Goal: Task Accomplishment & Management: Manage account settings

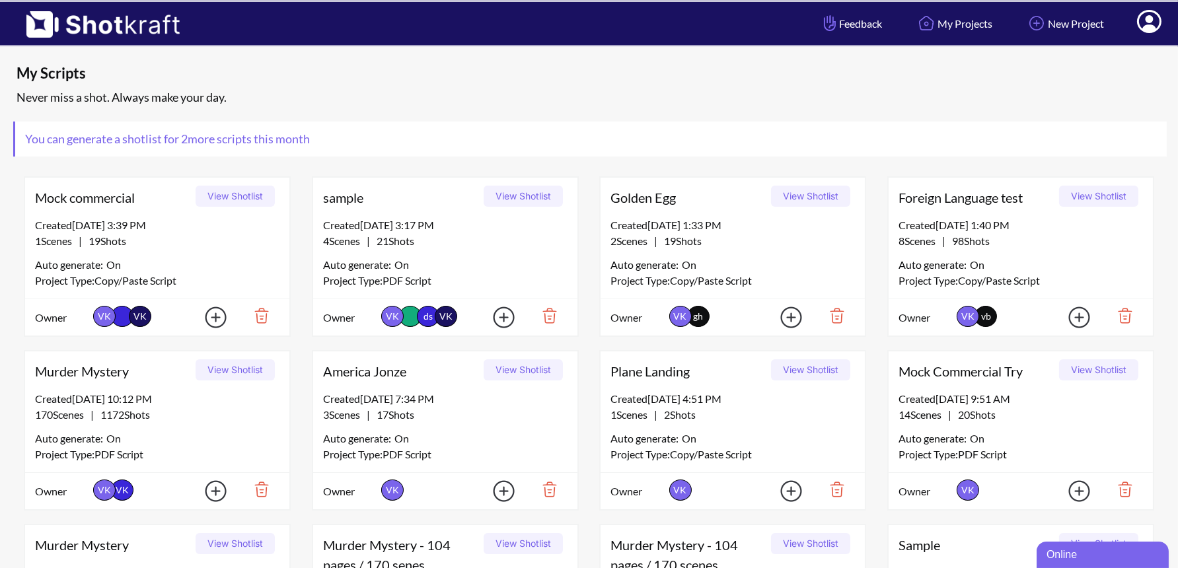
click at [1156, 19] on icon at bounding box center [1149, 21] width 24 height 23
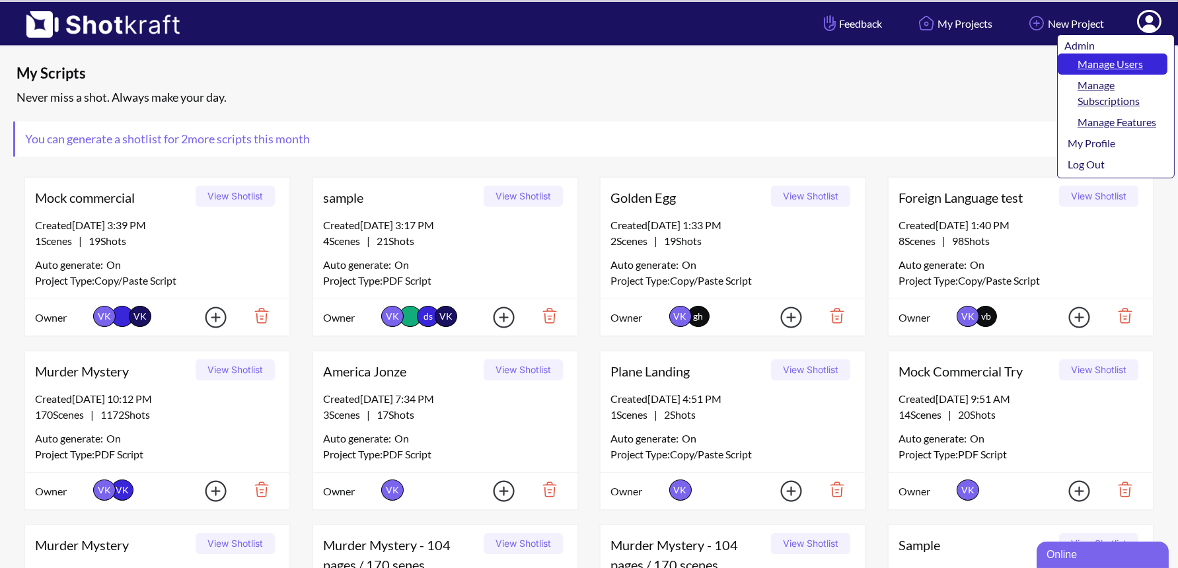
click at [1103, 65] on link "Manage Users" at bounding box center [1113, 64] width 110 height 21
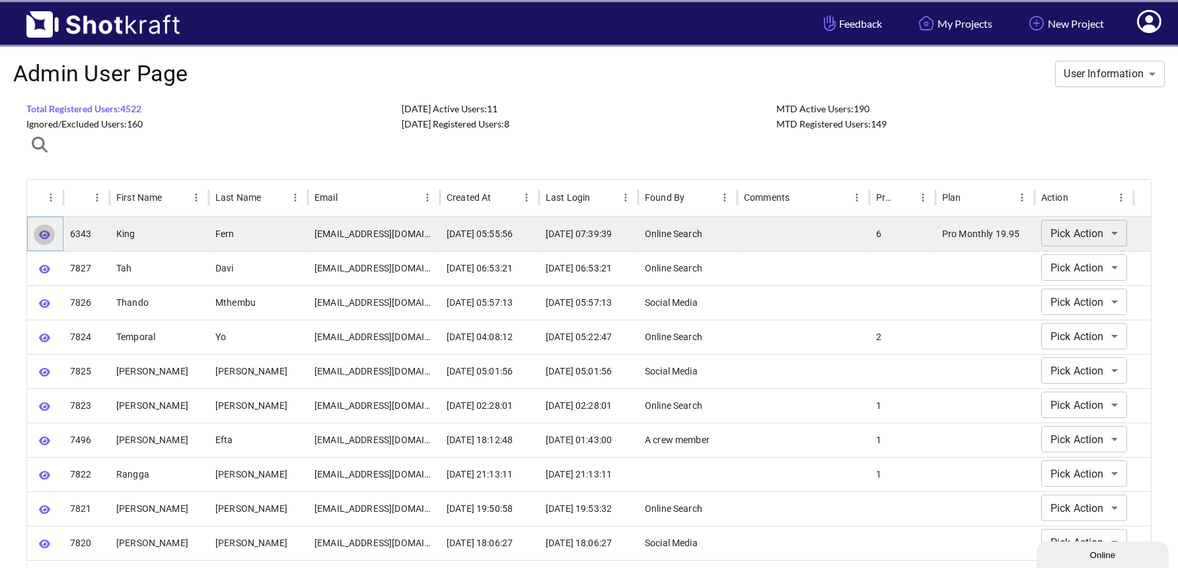
click at [40, 237] on icon "button" at bounding box center [44, 235] width 11 height 10
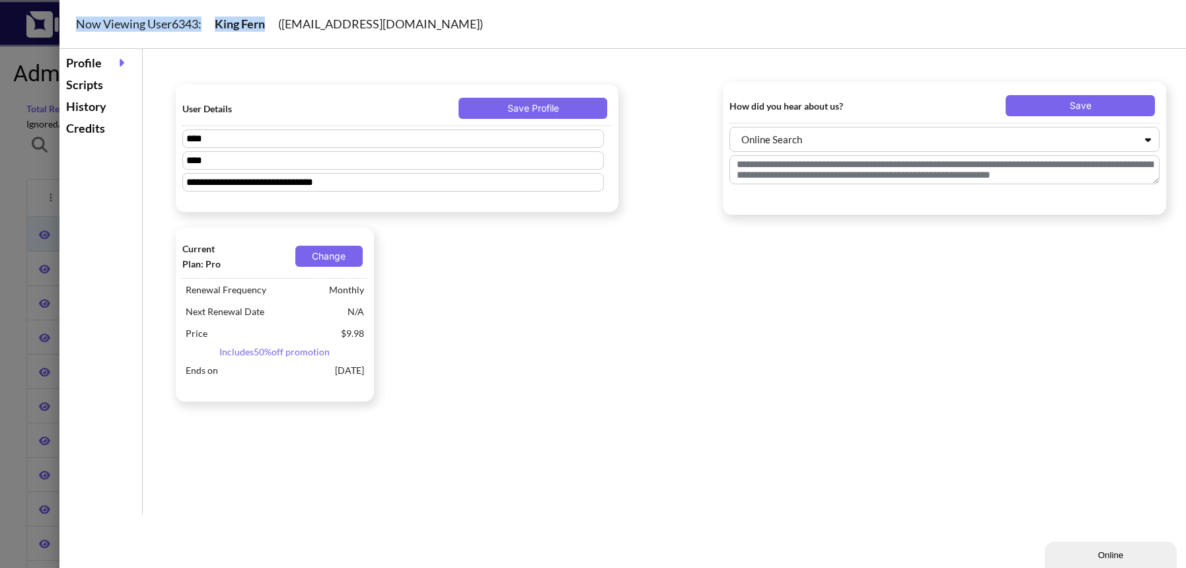
drag, startPoint x: 281, startPoint y: 21, endPoint x: 447, endPoint y: 14, distance: 165.3
click at [447, 14] on div "Now Viewing User 6343 : King Fern ( m50.productionslimited@gmail.com )" at bounding box center [639, 24] width 1160 height 49
click at [293, 25] on div "Now Viewing User 6343 : King Fern ( m50.productionslimited@gmail.com )" at bounding box center [639, 24] width 1160 height 49
drag, startPoint x: 289, startPoint y: 26, endPoint x: 472, endPoint y: 19, distance: 183.1
click at [472, 19] on div "Now Viewing User 6343 : King Fern ( m50.productionslimited@gmail.com )" at bounding box center [639, 24] width 1160 height 49
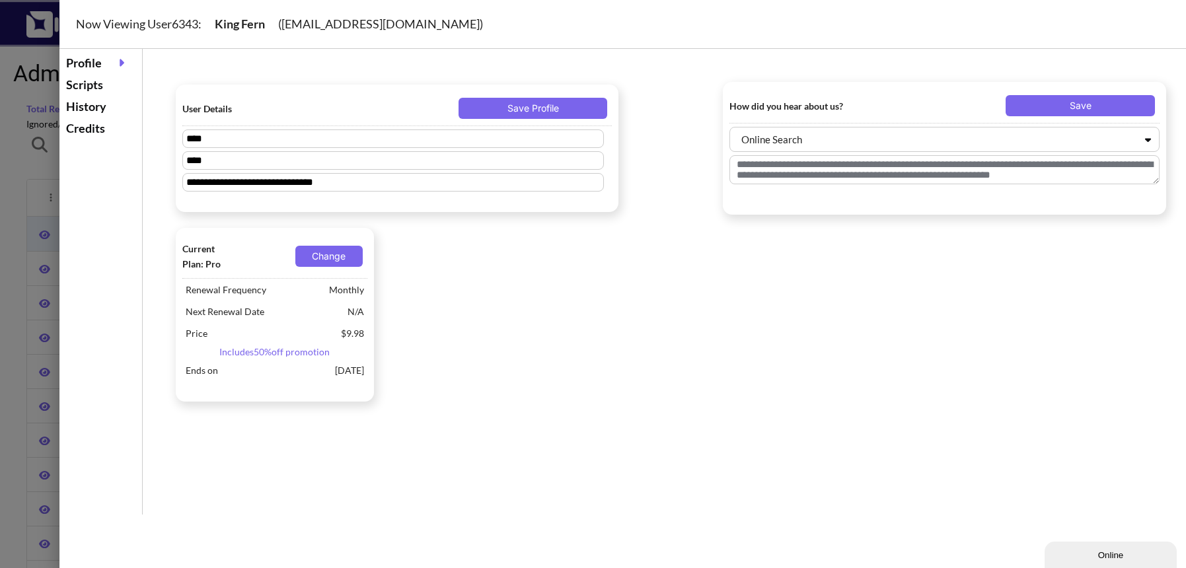
copy div "[EMAIL_ADDRESS][DOMAIN_NAME]"
click at [25, 165] on div at bounding box center [593, 284] width 1186 height 568
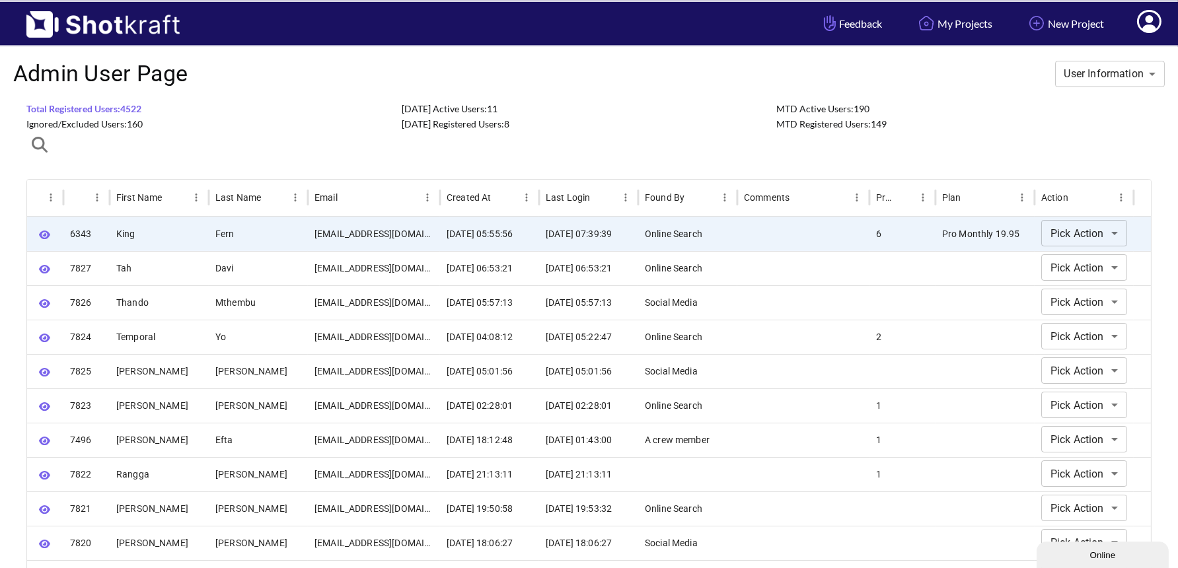
click at [1155, 22] on icon at bounding box center [1149, 21] width 24 height 23
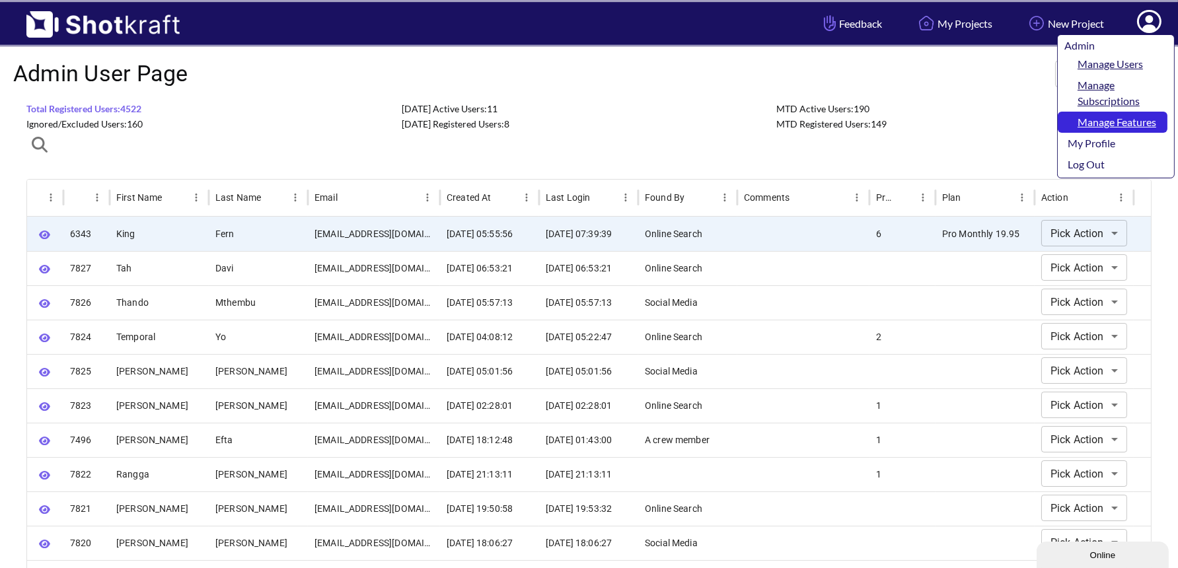
click at [1121, 121] on link "Manage Features" at bounding box center [1113, 122] width 110 height 21
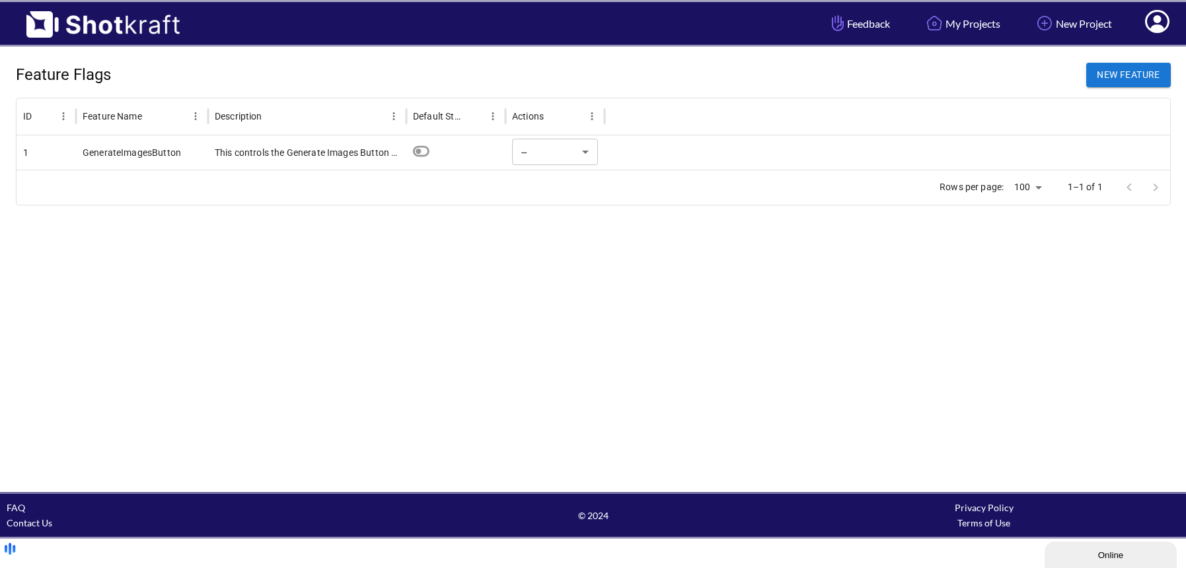
click at [956, 154] on div at bounding box center [888, 152] width 566 height 34
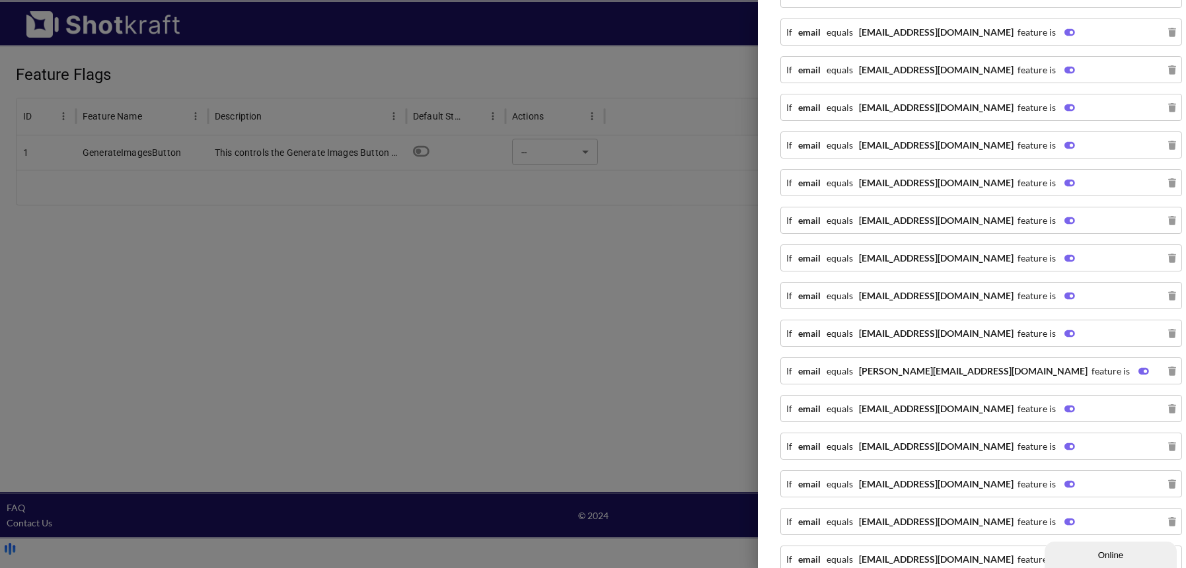
scroll to position [1199, 0]
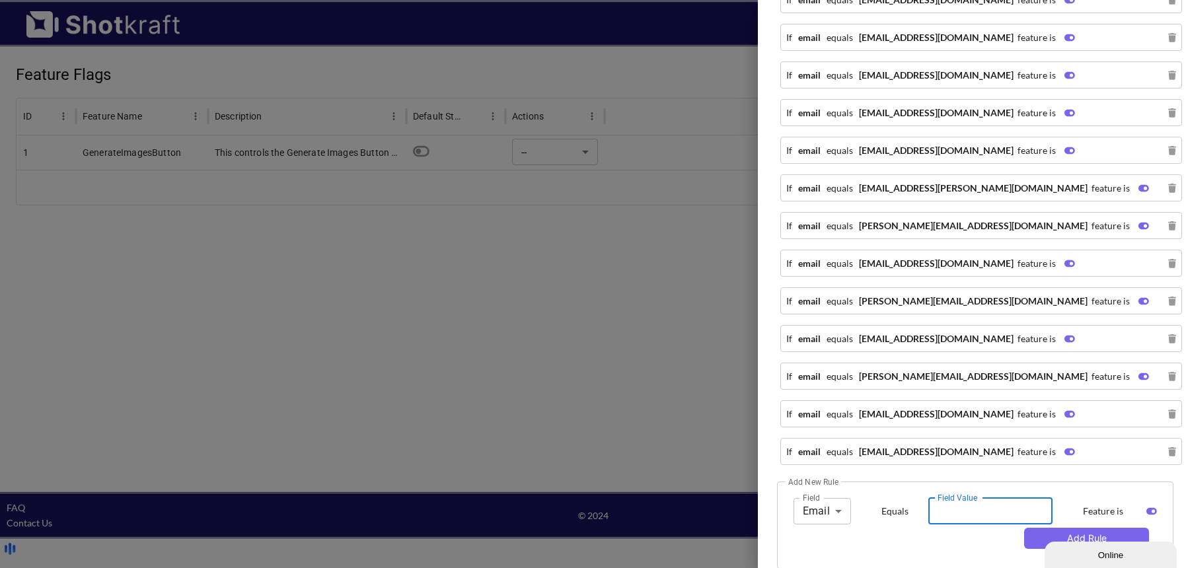
click at [961, 498] on input "Field Value" at bounding box center [990, 511] width 124 height 26
paste input "**********"
type input "**********"
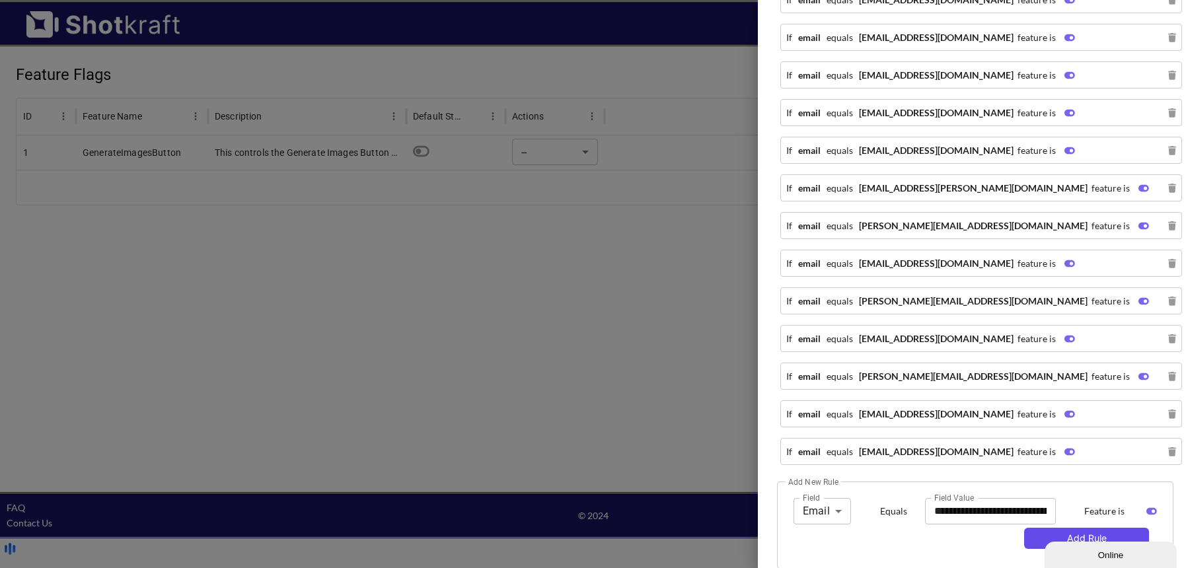
click at [1041, 528] on button "Add Rule" at bounding box center [1086, 538] width 125 height 21
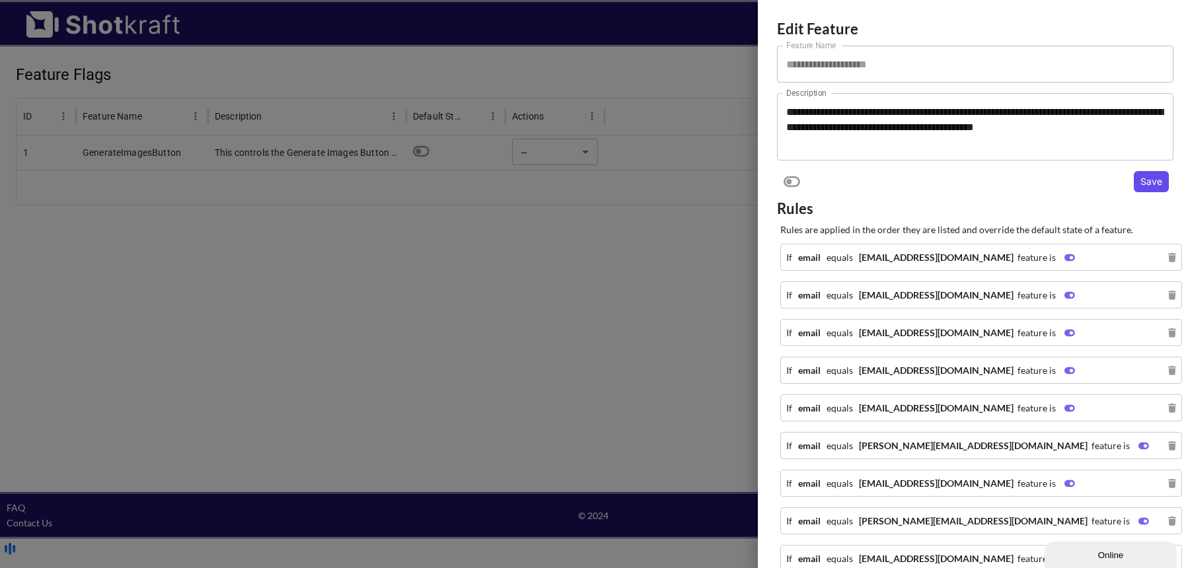
click at [1140, 188] on button "Save" at bounding box center [1151, 181] width 35 height 21
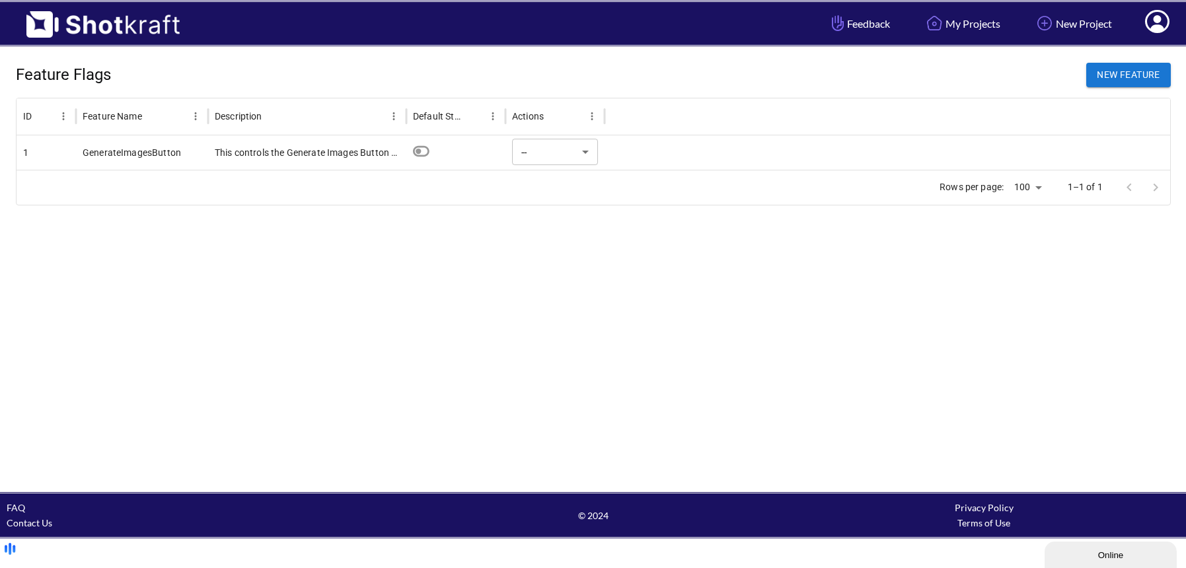
click at [1152, 26] on icon at bounding box center [1157, 23] width 14 height 16
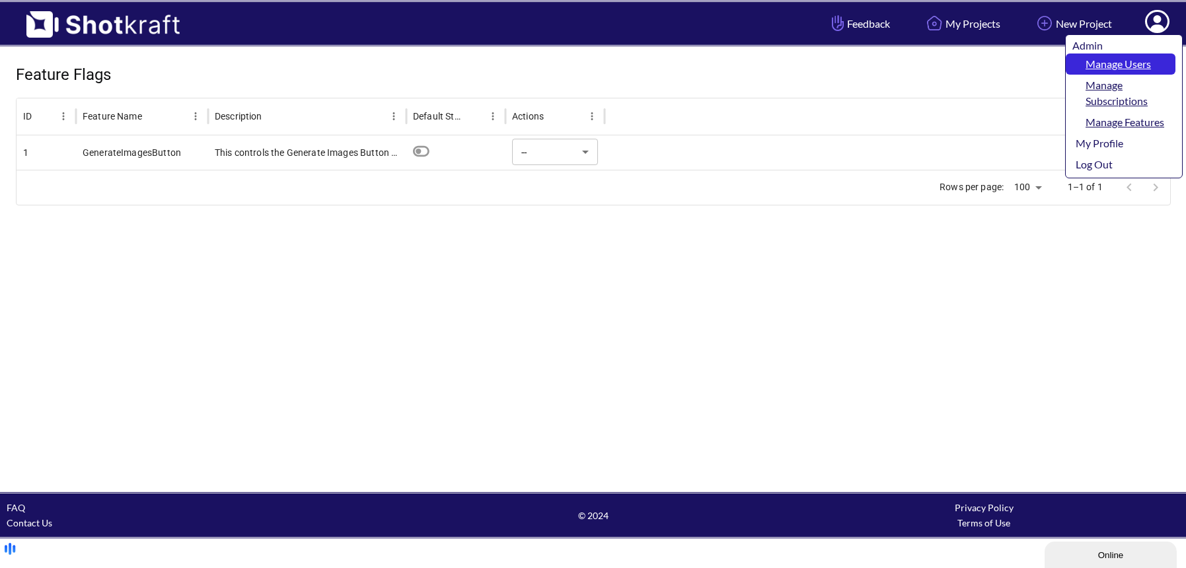
click at [1144, 63] on link "Manage Users" at bounding box center [1121, 64] width 110 height 21
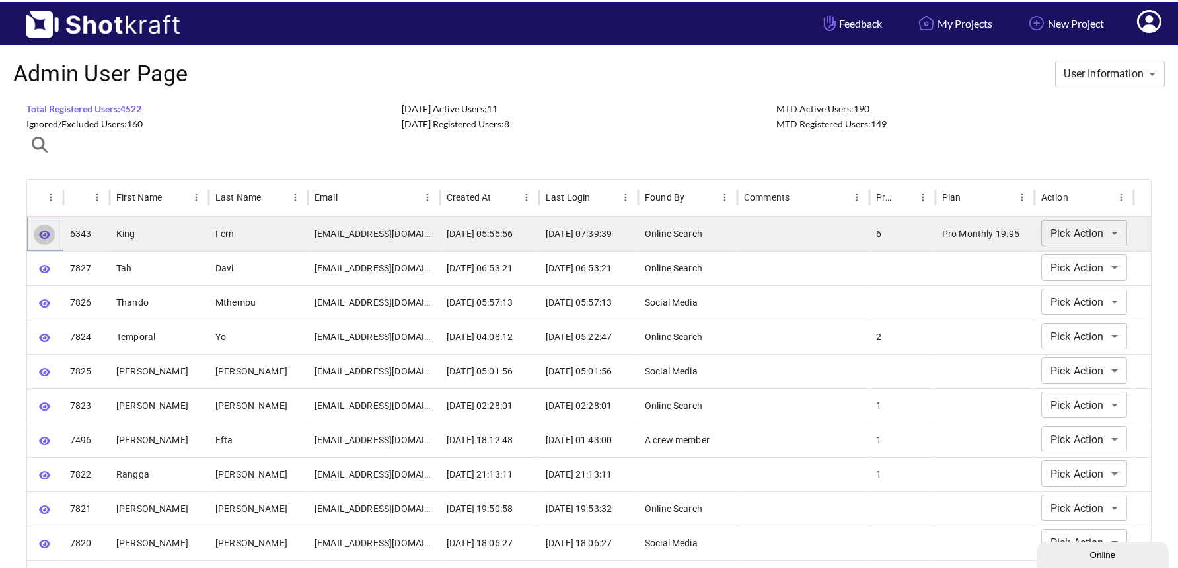
click at [47, 237] on icon "button" at bounding box center [44, 235] width 11 height 10
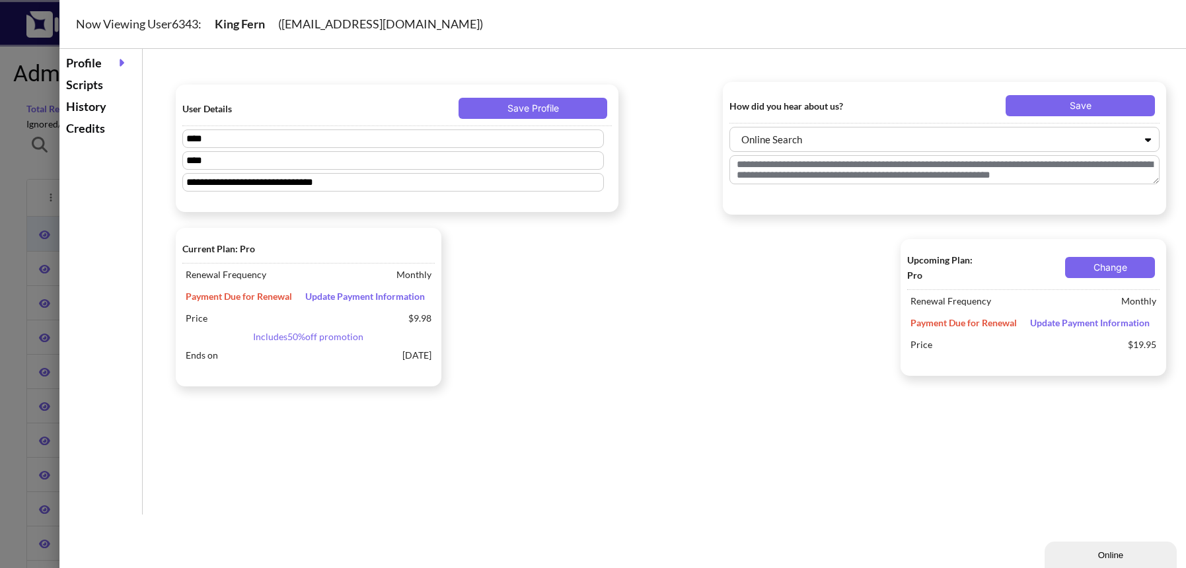
click at [336, 299] on span "Update Payment Information" at bounding box center [365, 296] width 133 height 11
click at [95, 127] on div "Credits" at bounding box center [101, 129] width 76 height 22
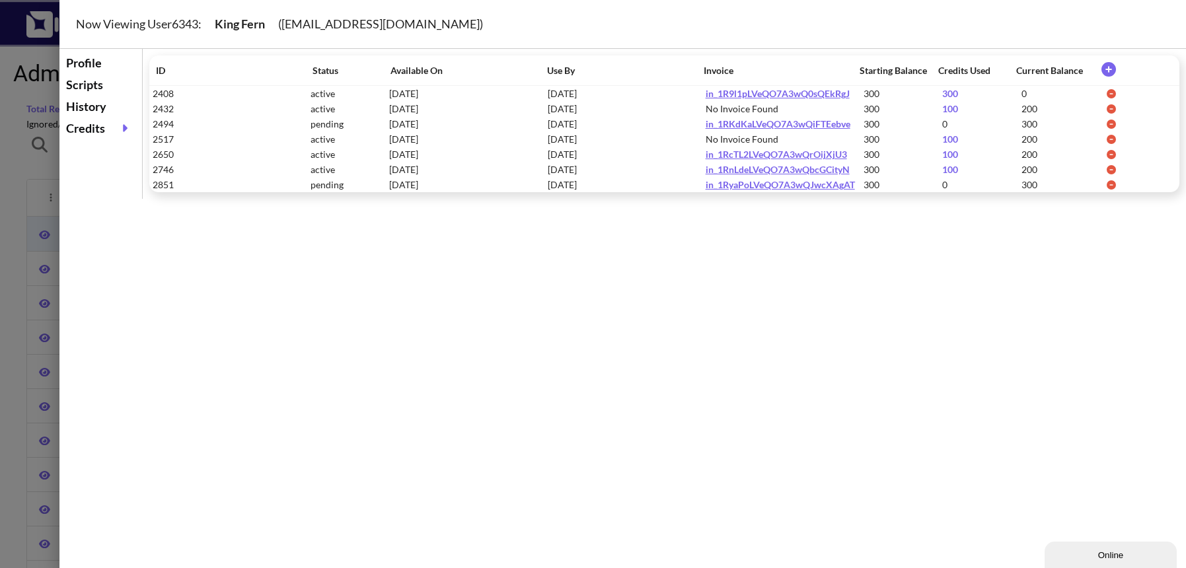
click at [1110, 66] on icon at bounding box center [1108, 69] width 15 height 15
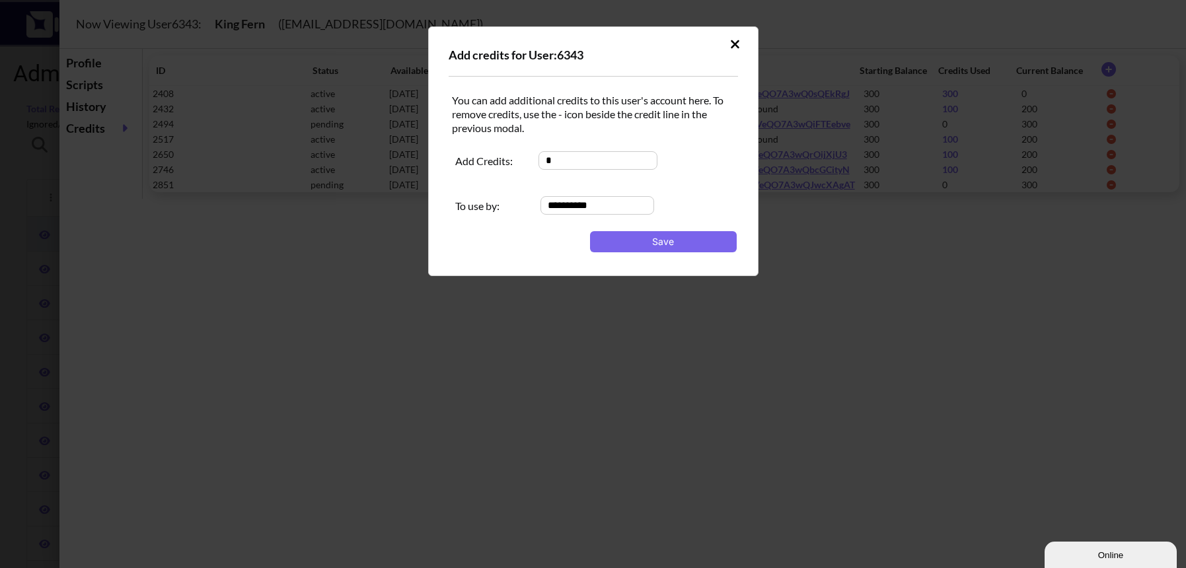
click at [733, 42] on icon at bounding box center [735, 44] width 9 height 9
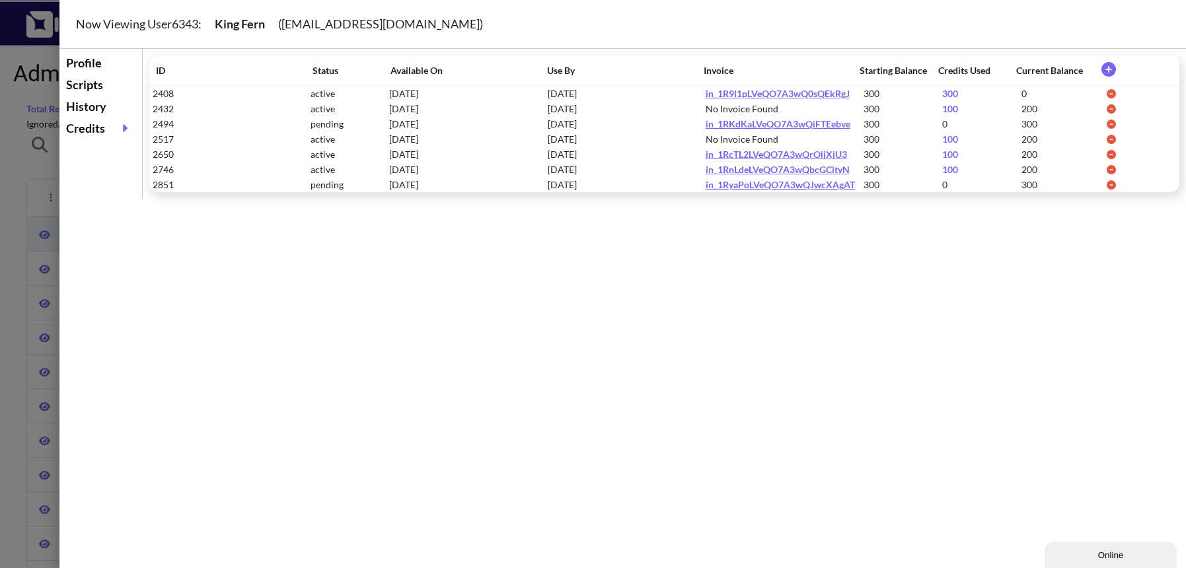
click at [1103, 64] on icon at bounding box center [1108, 69] width 15 height 15
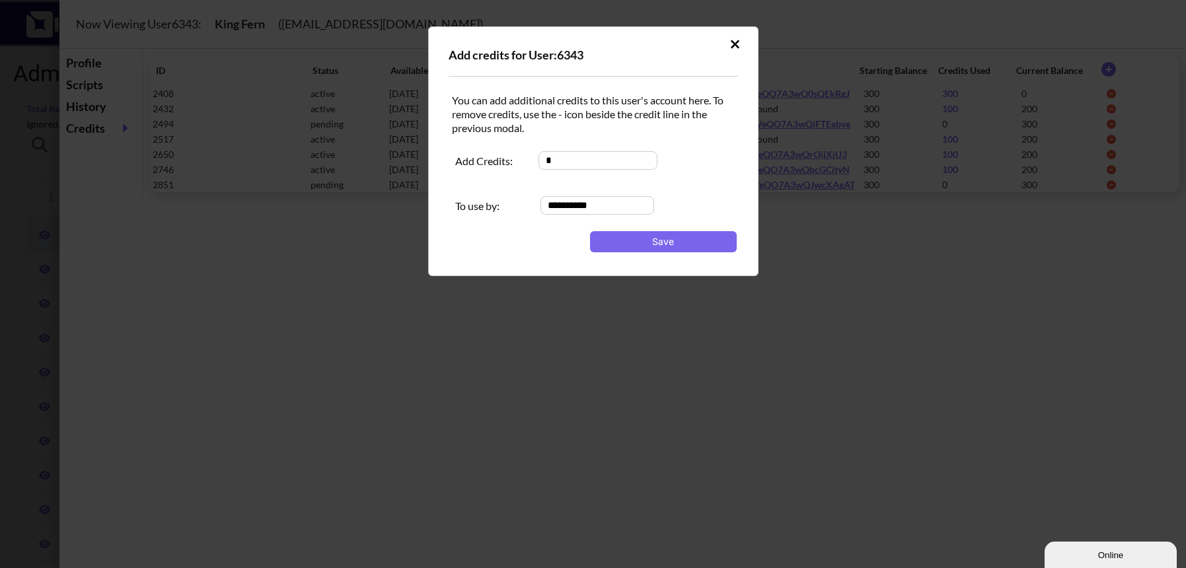
drag, startPoint x: 582, startPoint y: 162, endPoint x: 542, endPoint y: 162, distance: 39.6
click at [542, 162] on input "*" at bounding box center [598, 160] width 119 height 19
type input "***"
click at [617, 240] on button "Save" at bounding box center [663, 241] width 147 height 21
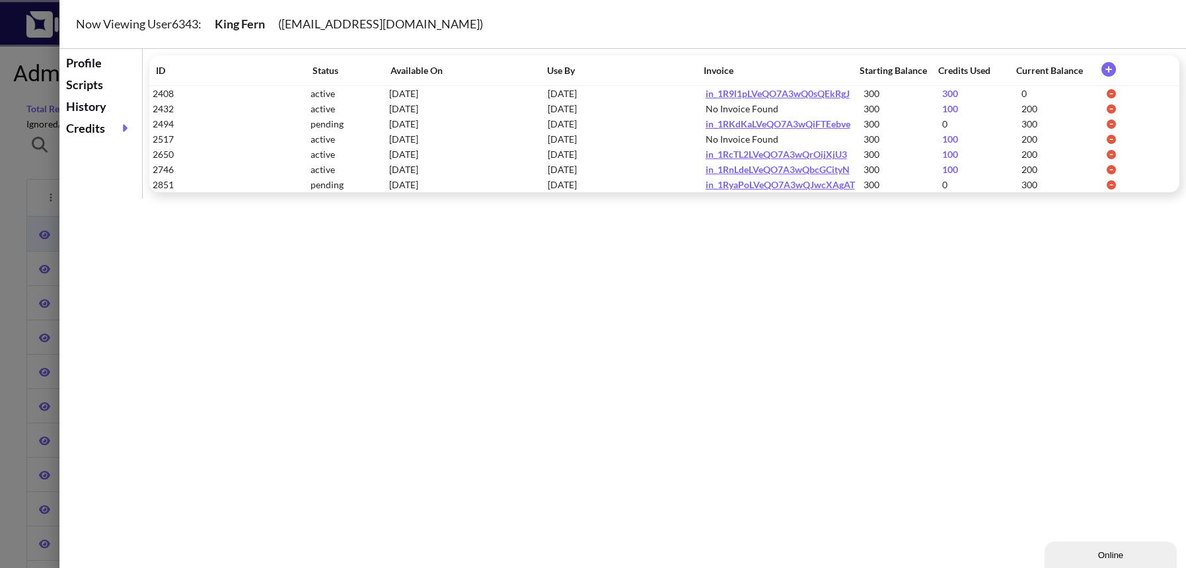
click at [26, 152] on div at bounding box center [593, 284] width 1186 height 568
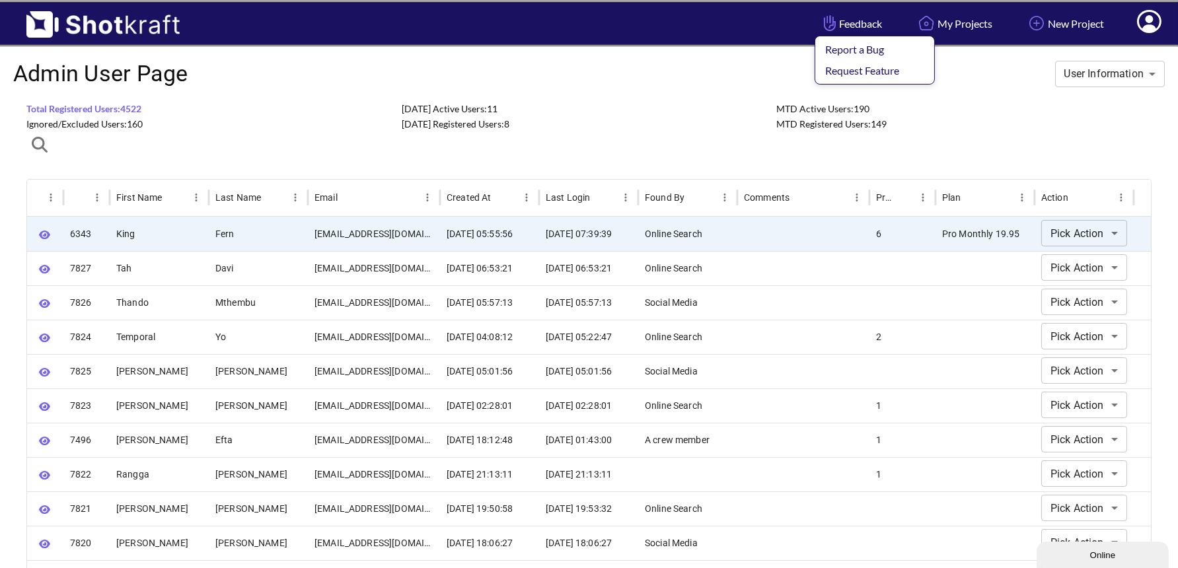
click at [857, 22] on span "Feedback Report a Bug Request Feature" at bounding box center [851, 23] width 61 height 15
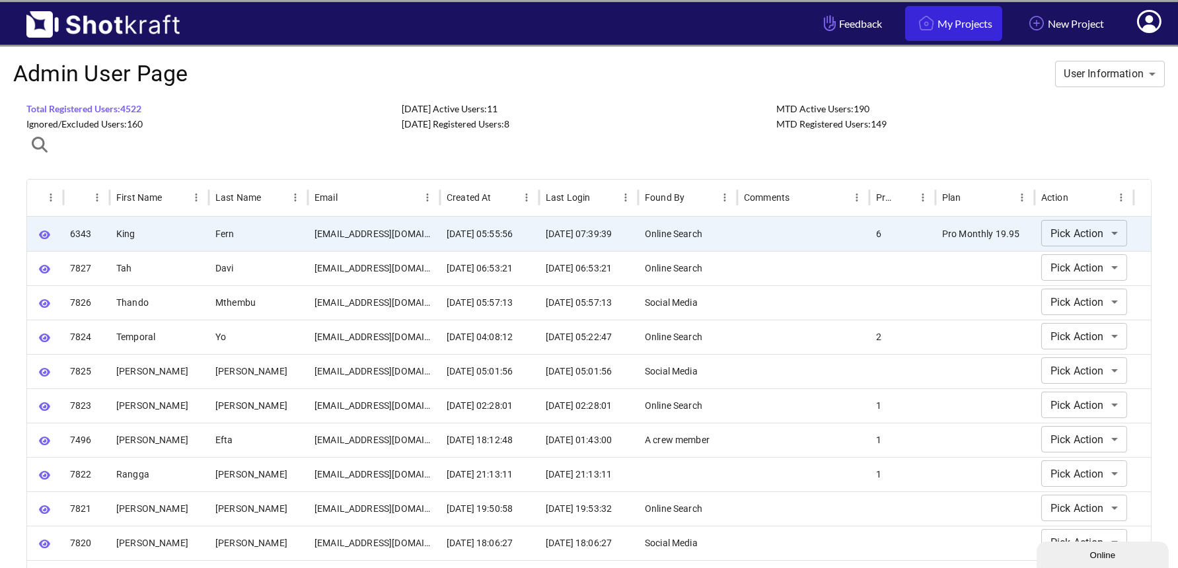
click at [946, 24] on link "My Projects" at bounding box center [953, 23] width 97 height 35
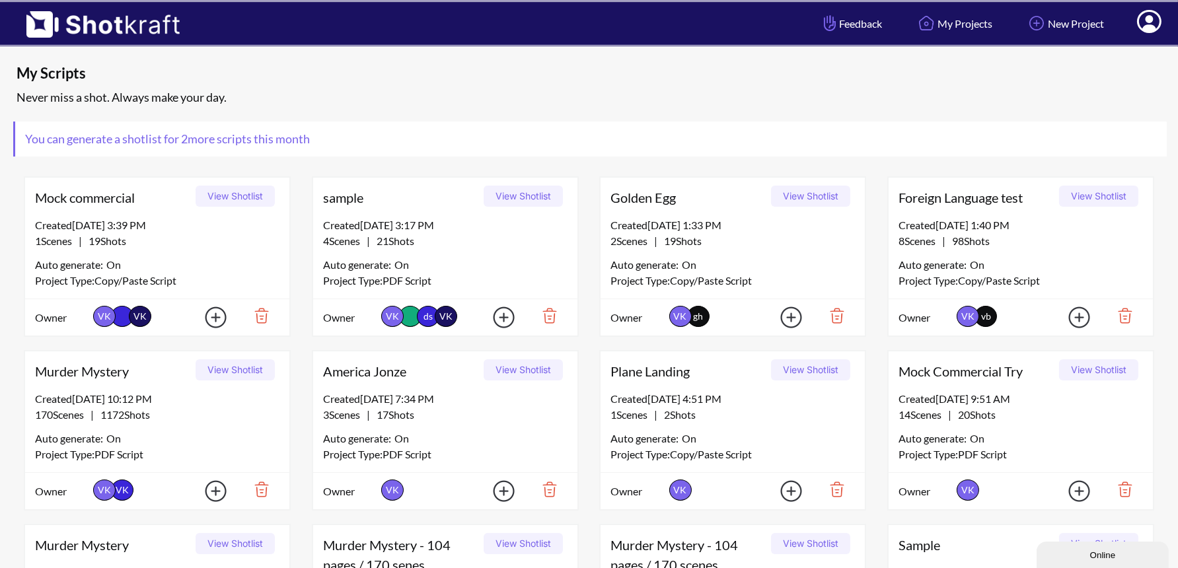
click at [507, 196] on button "View Shotlist" at bounding box center [523, 196] width 79 height 21
